Goal: Entertainment & Leisure: Consume media (video, audio)

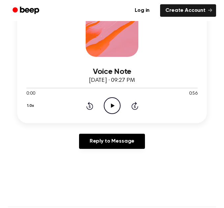
scroll to position [121, 0]
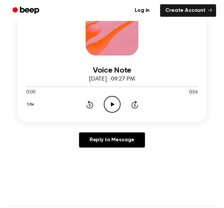
click at [118, 101] on icon "Play Audio" at bounding box center [112, 104] width 17 height 17
click at [116, 104] on icon "Pause Audio" at bounding box center [112, 104] width 17 height 17
click at [110, 97] on icon "Play Audio" at bounding box center [112, 104] width 17 height 17
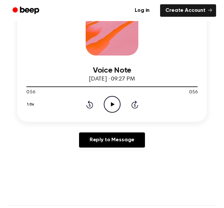
click at [106, 106] on icon "Play Audio" at bounding box center [112, 104] width 17 height 17
click at [117, 104] on icon "Pause Audio" at bounding box center [112, 104] width 17 height 17
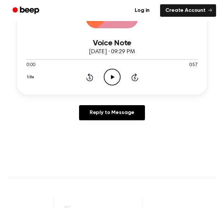
scroll to position [151, 0]
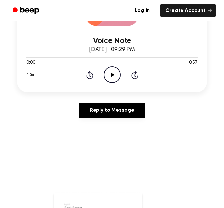
click at [110, 72] on icon "Play Audio" at bounding box center [112, 75] width 17 height 17
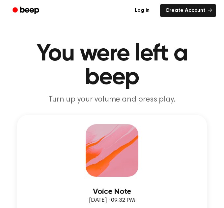
drag, startPoint x: 219, startPoint y: 47, endPoint x: 221, endPoint y: 65, distance: 18.2
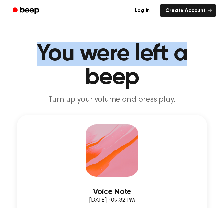
drag, startPoint x: 220, startPoint y: 17, endPoint x: 222, endPoint y: 34, distance: 17.0
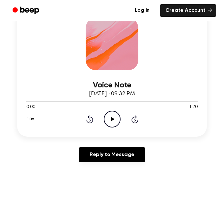
scroll to position [118, 0]
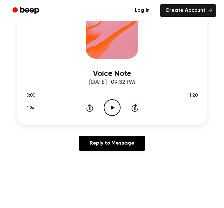
click at [112, 106] on icon "Play Audio" at bounding box center [112, 107] width 17 height 17
click at [40, 166] on main "You were left a beep Turn up your volume and press play. Voice Note October 8, …" at bounding box center [112, 185] width 224 height 607
